Goal: Information Seeking & Learning: Find specific fact

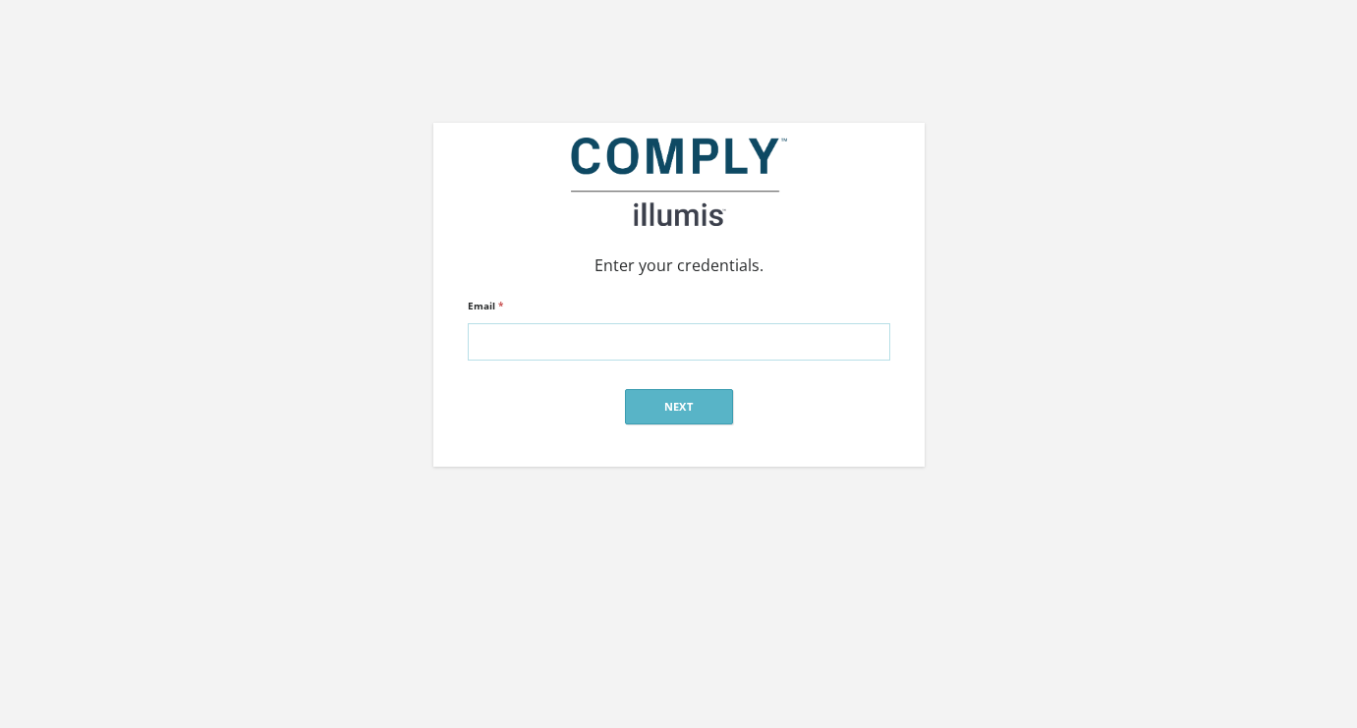
type input "alex@silverstreetstrategies.com"
click input "submit" at bounding box center [0, 0] width 0 height 0
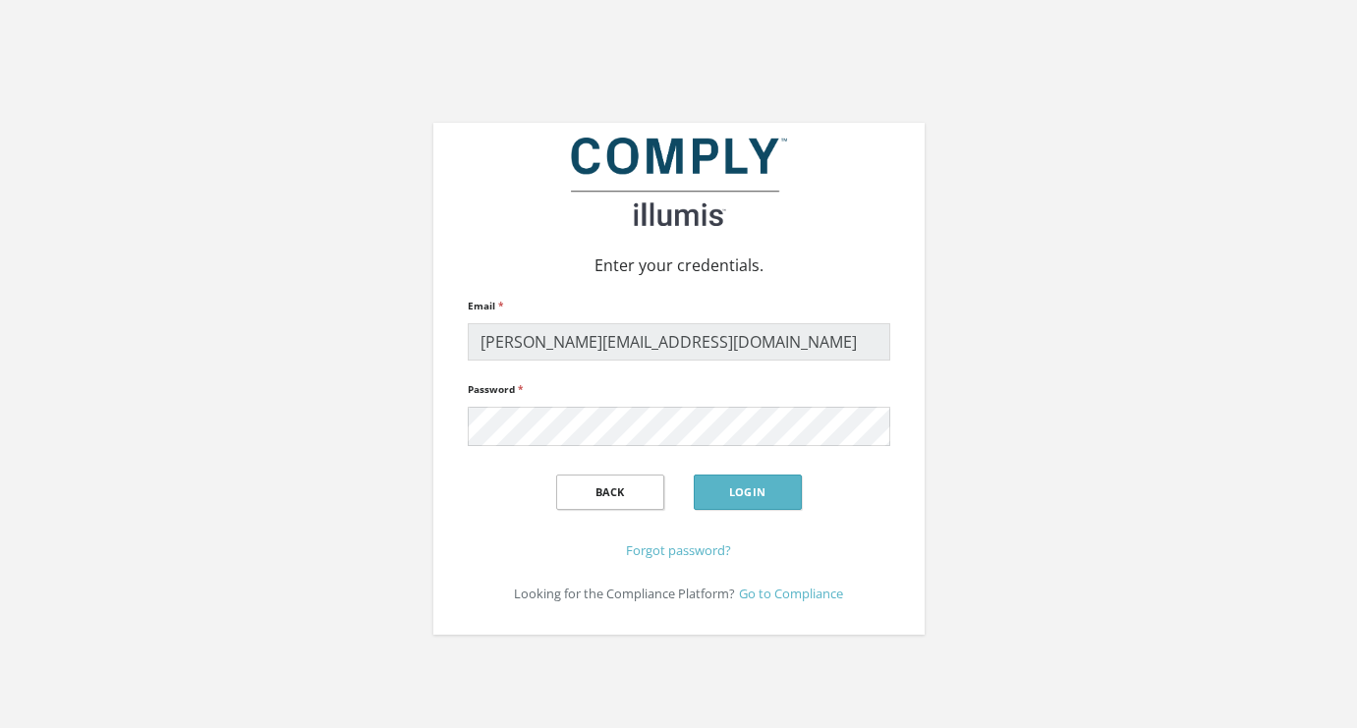
click input "submit" at bounding box center [0, 0] width 0 height 0
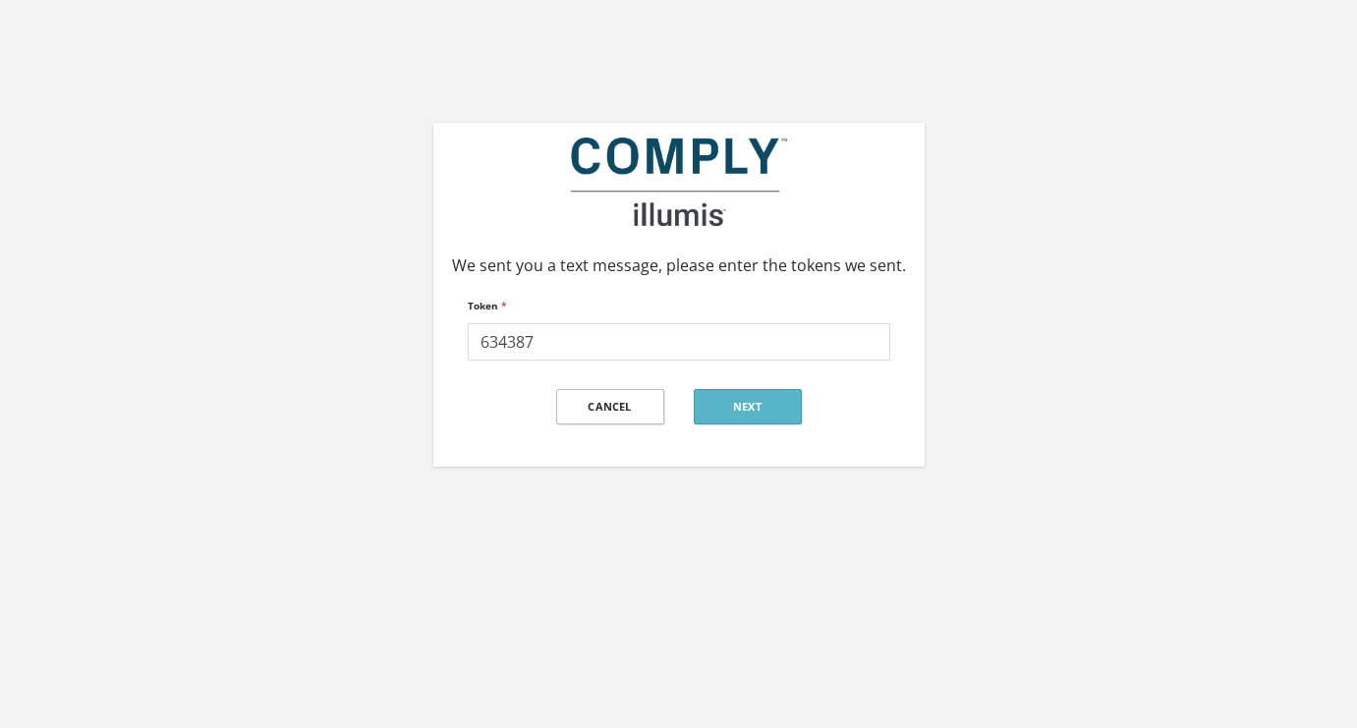
type input "634387"
click input "submit" at bounding box center [0, 0] width 0 height 0
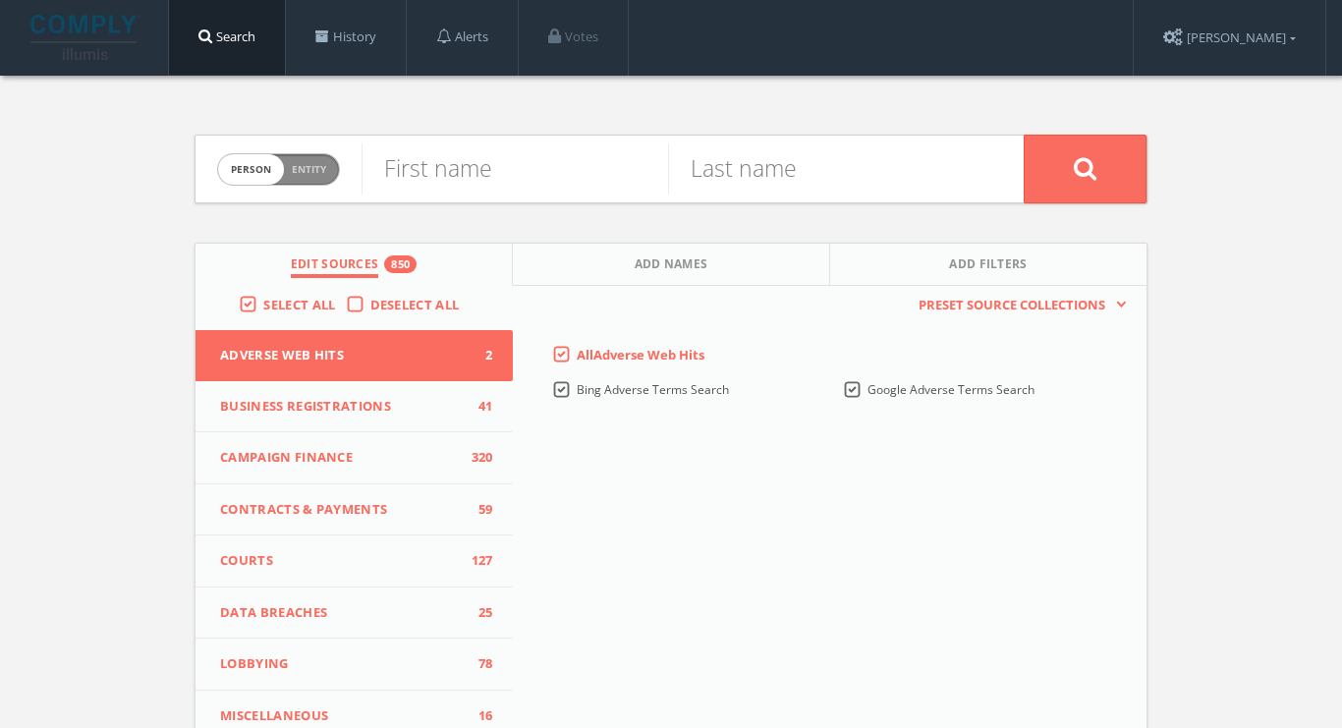
click at [317, 158] on span "Person Entity" at bounding box center [278, 169] width 121 height 30
checkbox input "true"
click at [480, 174] on input "text" at bounding box center [693, 168] width 662 height 51
paste input "Ghoulardi Film Company"
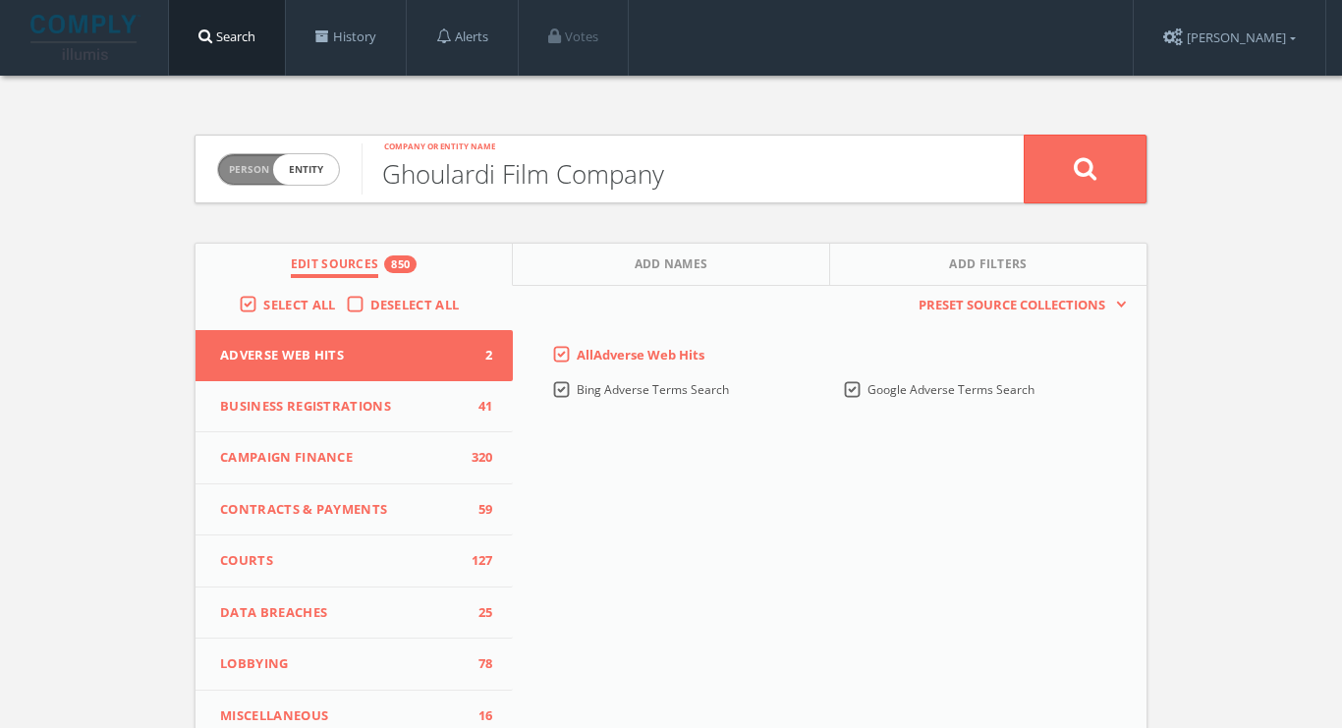
type input "Ghoulardi Film Company"
click at [1085, 168] on button at bounding box center [1085, 169] width 123 height 69
